Goal: Transaction & Acquisition: Download file/media

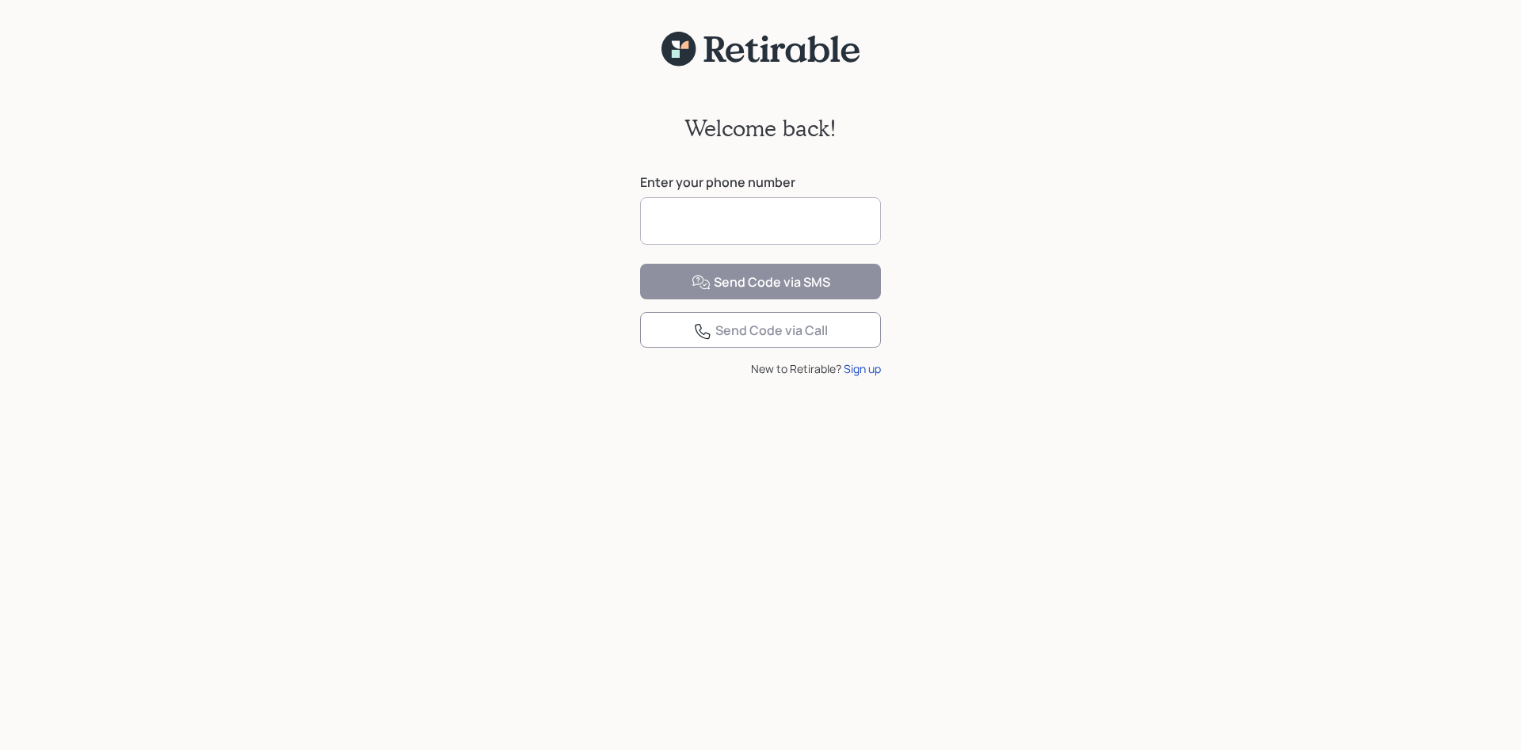
click at [684, 209] on input at bounding box center [760, 221] width 241 height 48
type input "**********"
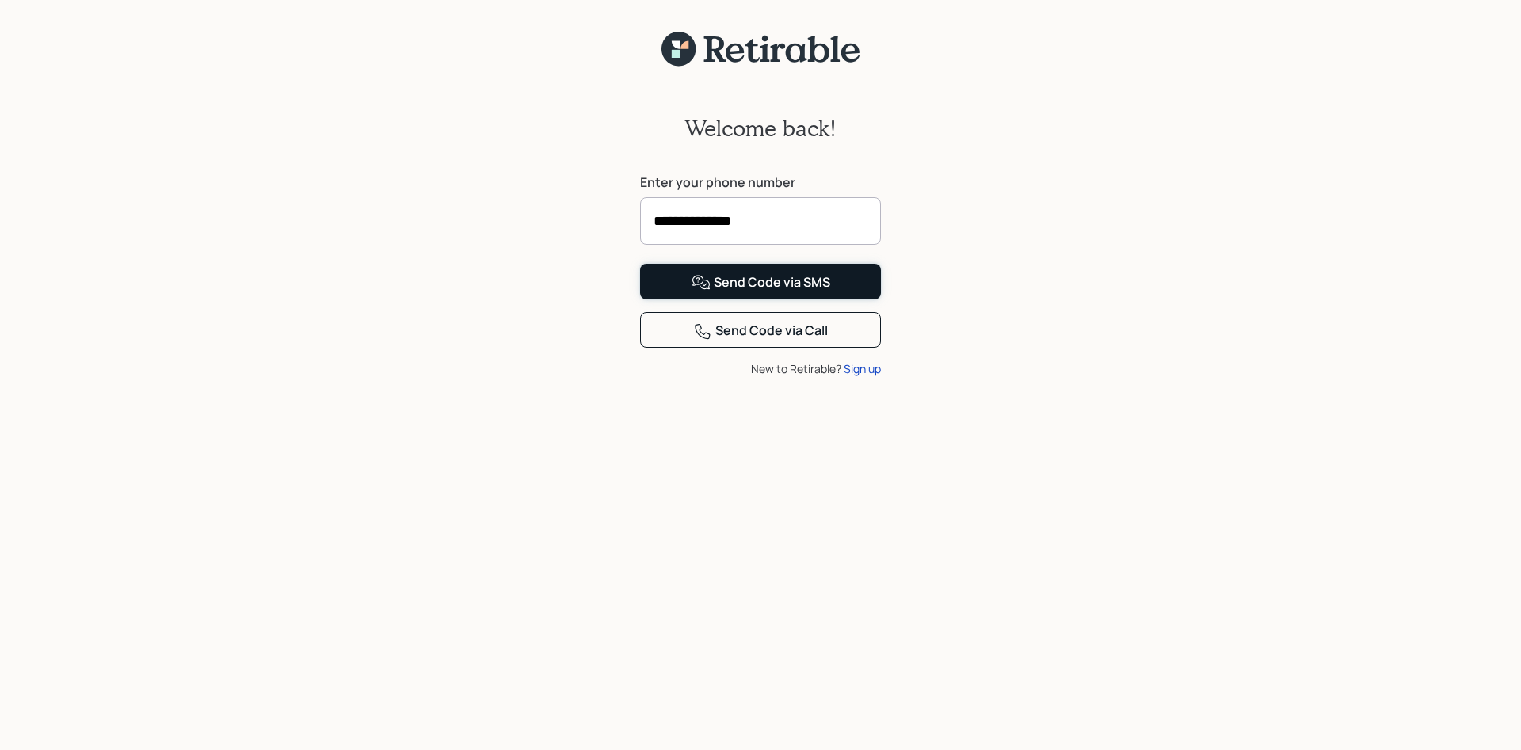
click at [702, 292] on icon at bounding box center [700, 282] width 19 height 19
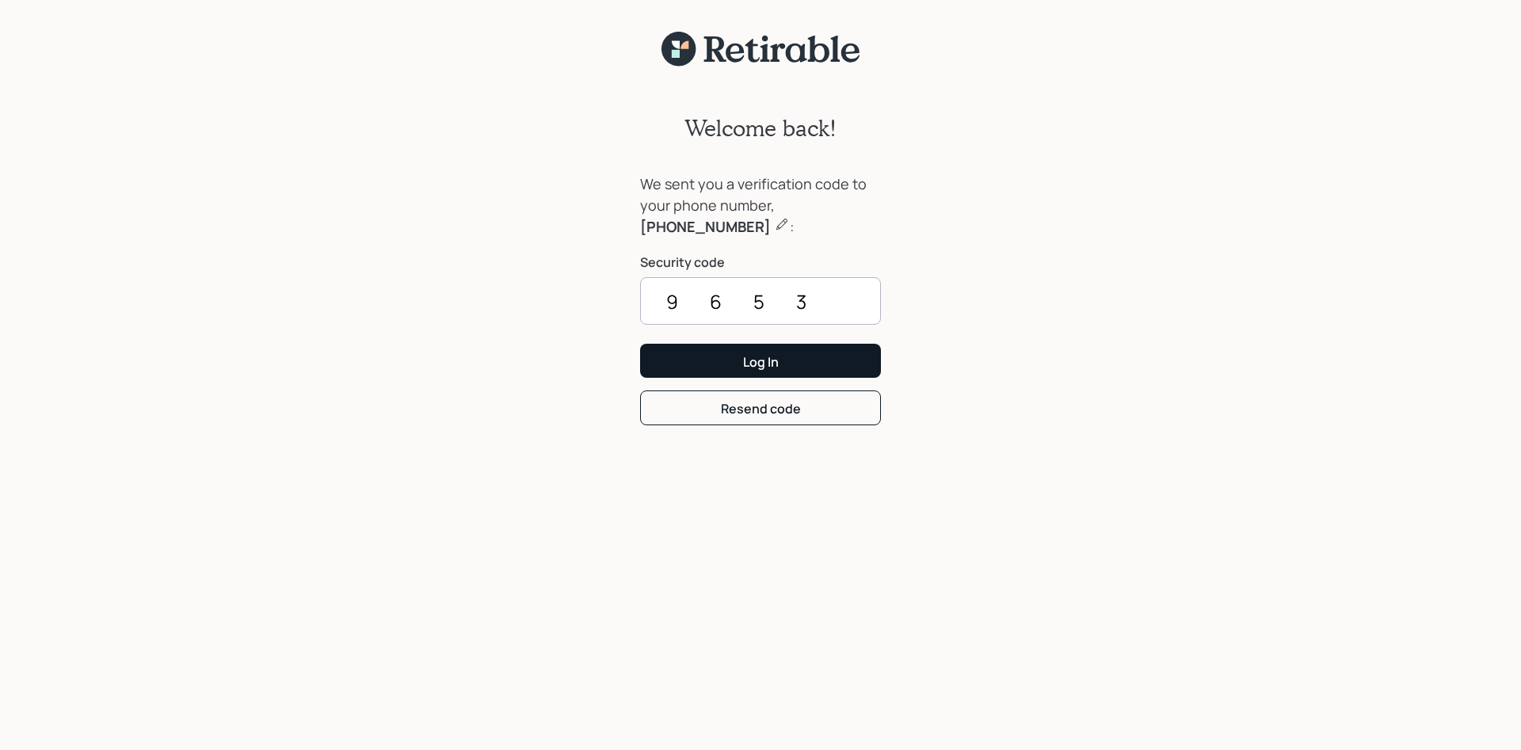
type input "9653"
click at [760, 357] on div "Log In" at bounding box center [761, 361] width 36 height 17
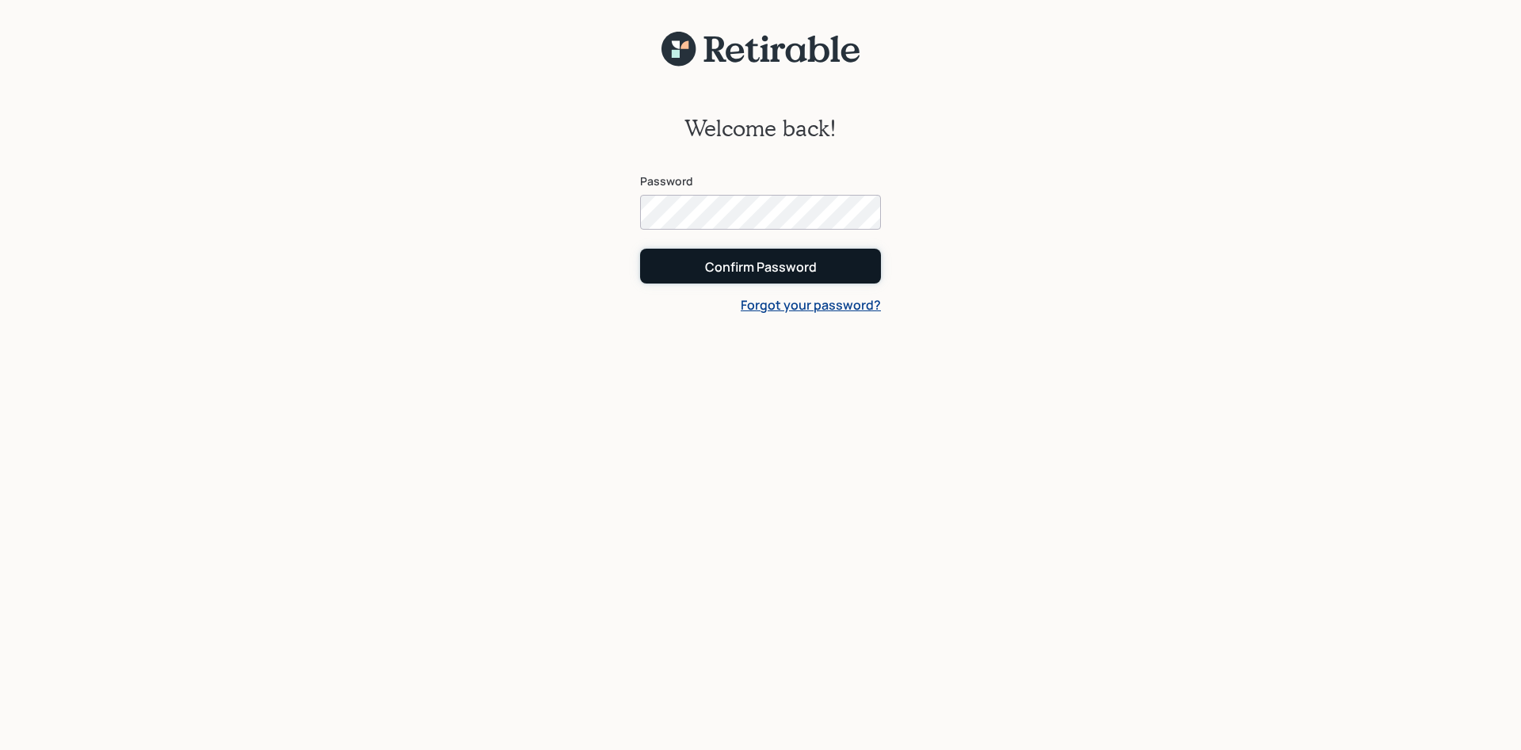
click at [752, 264] on div "Confirm Password" at bounding box center [761, 266] width 112 height 17
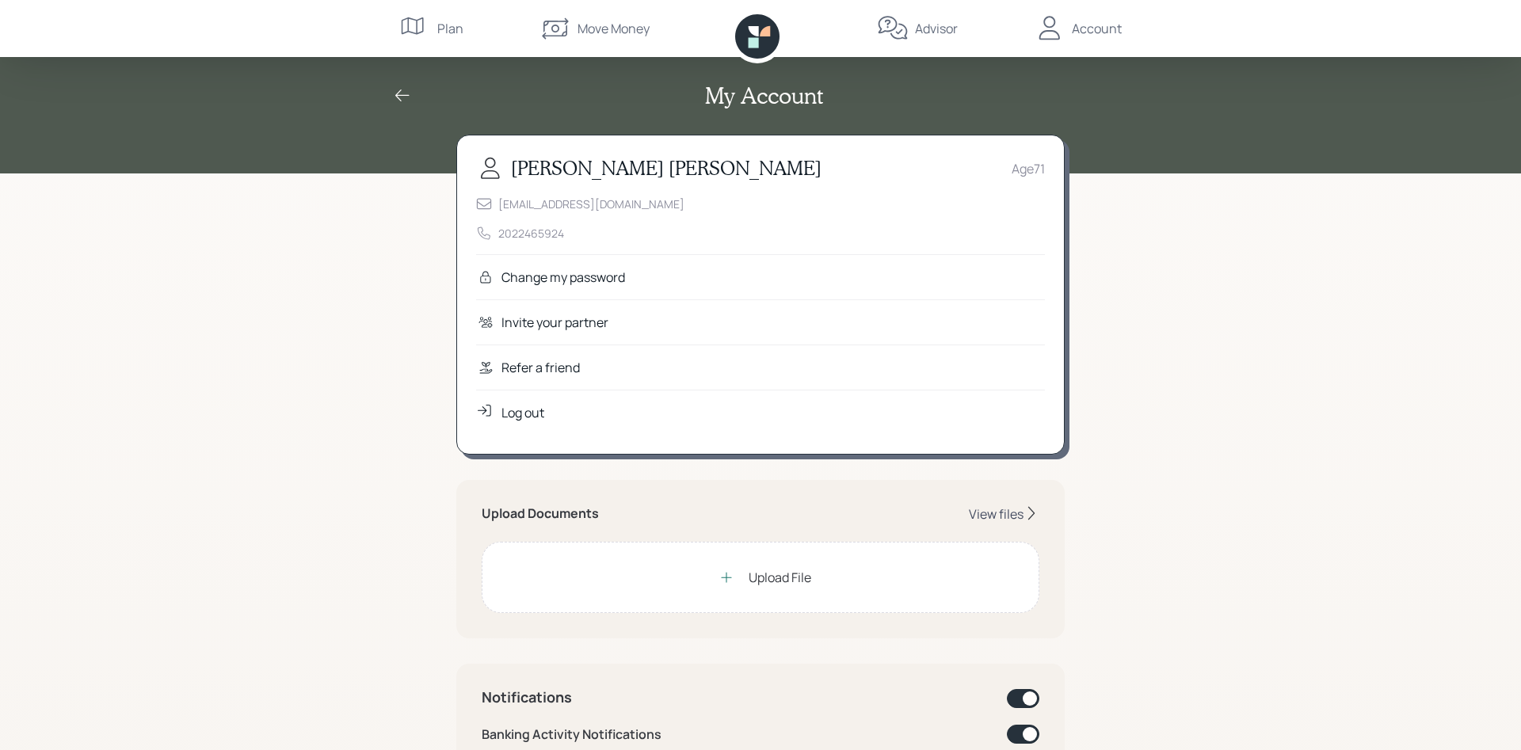
click at [1005, 517] on div "View files" at bounding box center [996, 513] width 55 height 17
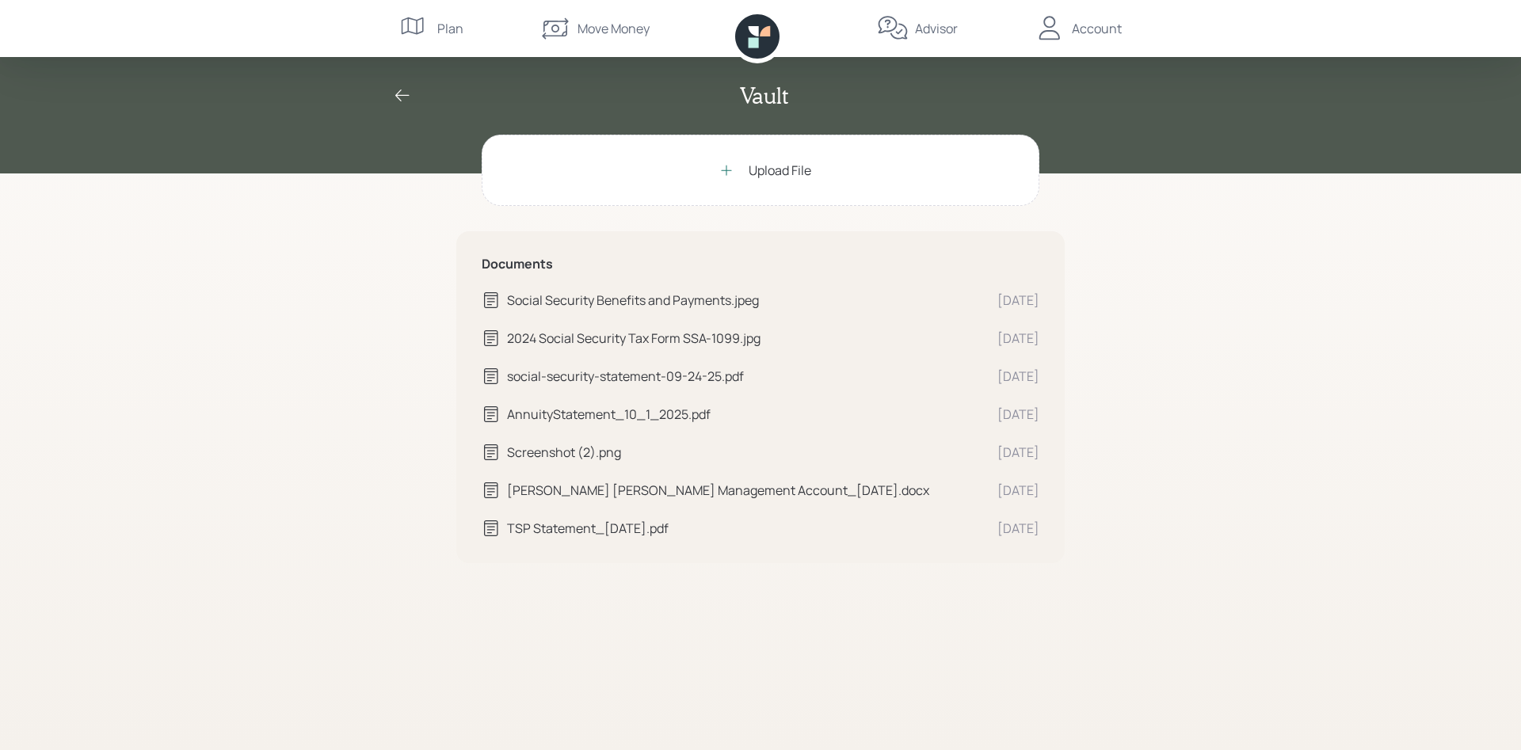
click at [611, 336] on div "2024 Social Security Tax Form SSA-1099.jpg" at bounding box center [746, 338] width 478 height 19
click at [471, 602] on div "Upload File Documents Social Security Benefits and Payments.jpeg [DATE] Social …" at bounding box center [760, 442] width 608 height 615
click at [763, 169] on div "Upload File" at bounding box center [779, 170] width 63 height 19
